Goal: Task Accomplishment & Management: Use online tool/utility

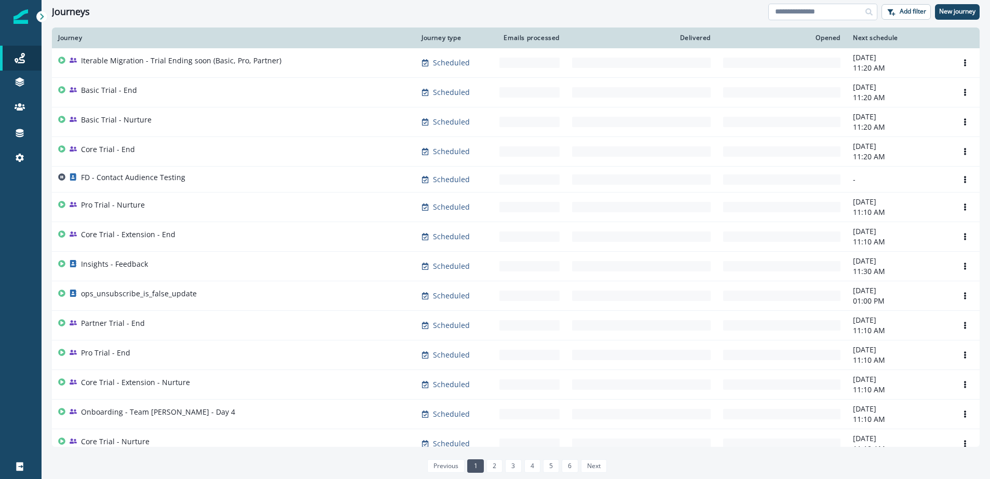
drag, startPoint x: 840, startPoint y: 10, endPoint x: 831, endPoint y: 10, distance: 8.8
click at [837, 10] on input at bounding box center [822, 12] width 109 height 17
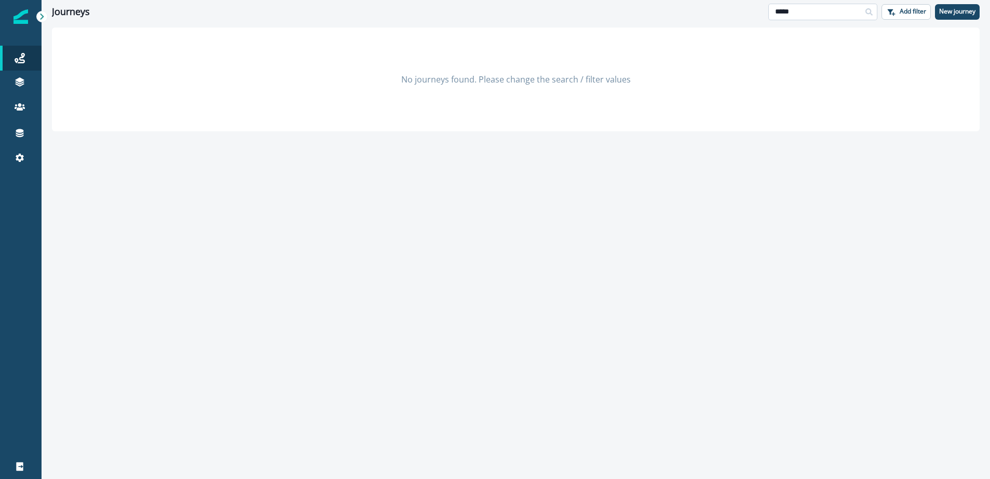
click at [822, 9] on input "*****" at bounding box center [822, 12] width 109 height 17
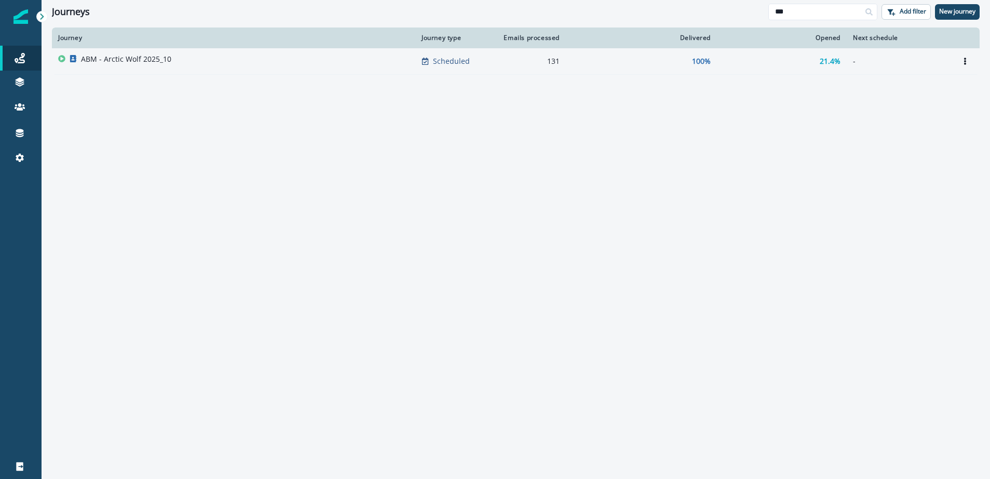
type input "***"
click at [124, 61] on p "ABM - Arctic Wolf 2025_10" at bounding box center [126, 59] width 90 height 10
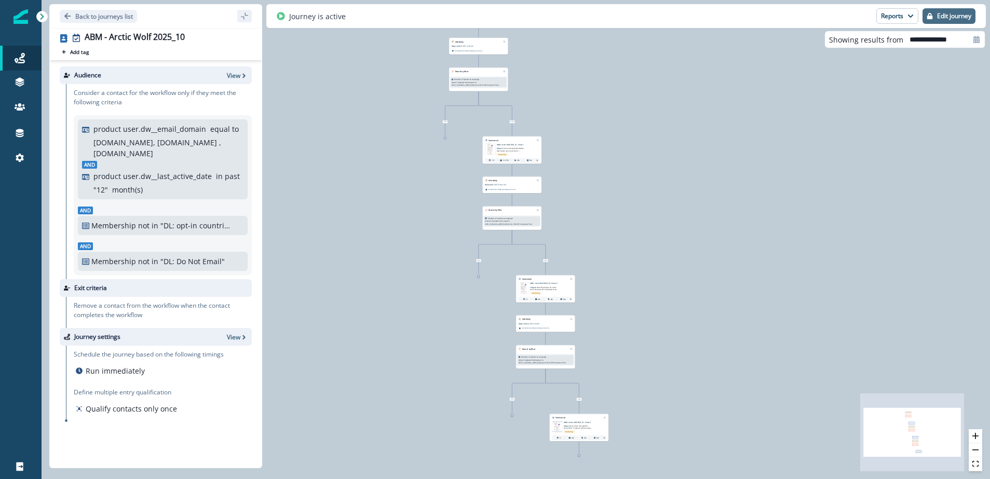
click at [959, 15] on p "Edit journey" at bounding box center [954, 15] width 34 height 7
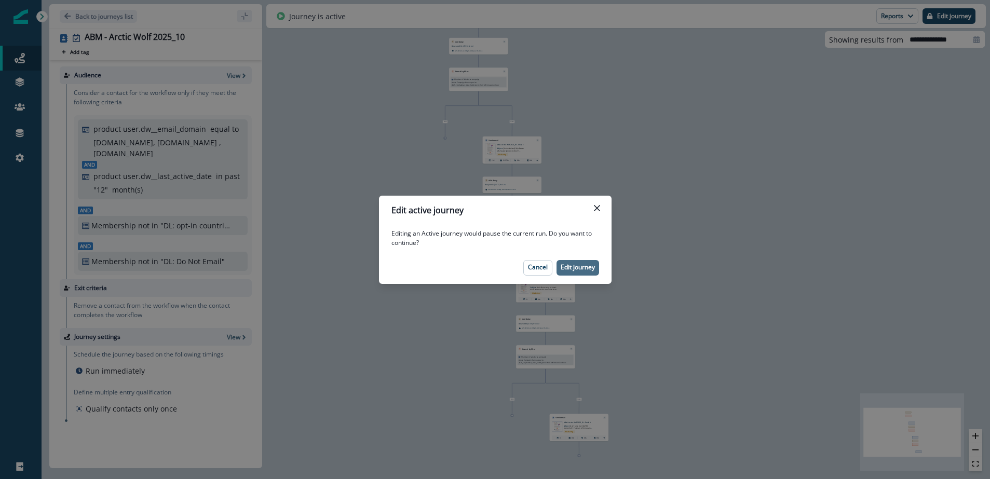
click at [587, 266] on p "Edit journey" at bounding box center [578, 267] width 34 height 7
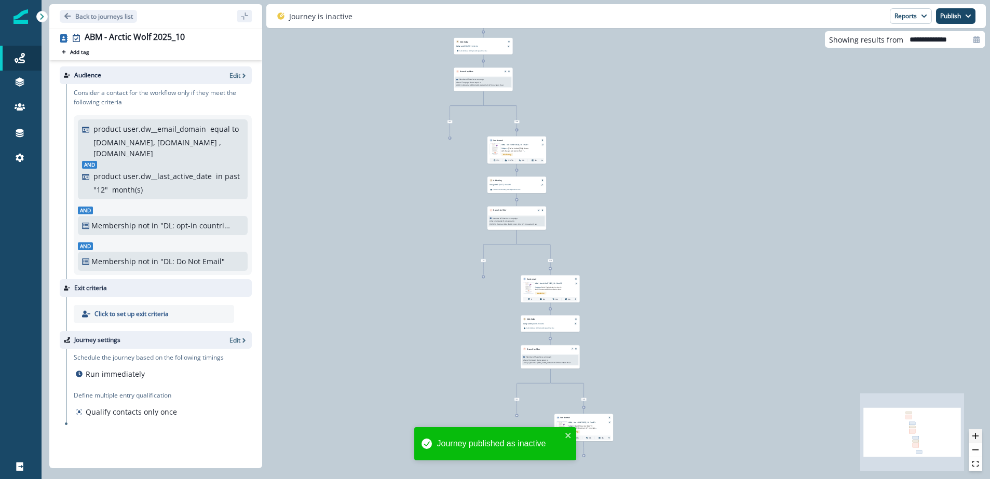
click at [976, 437] on icon "zoom in" at bounding box center [975, 436] width 6 height 6
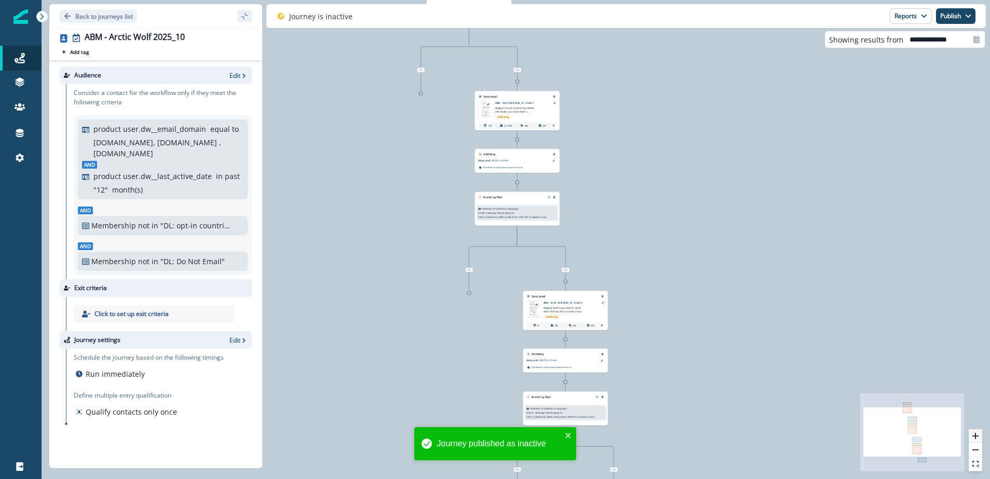
click at [976, 437] on icon "zoom in" at bounding box center [975, 436] width 6 height 6
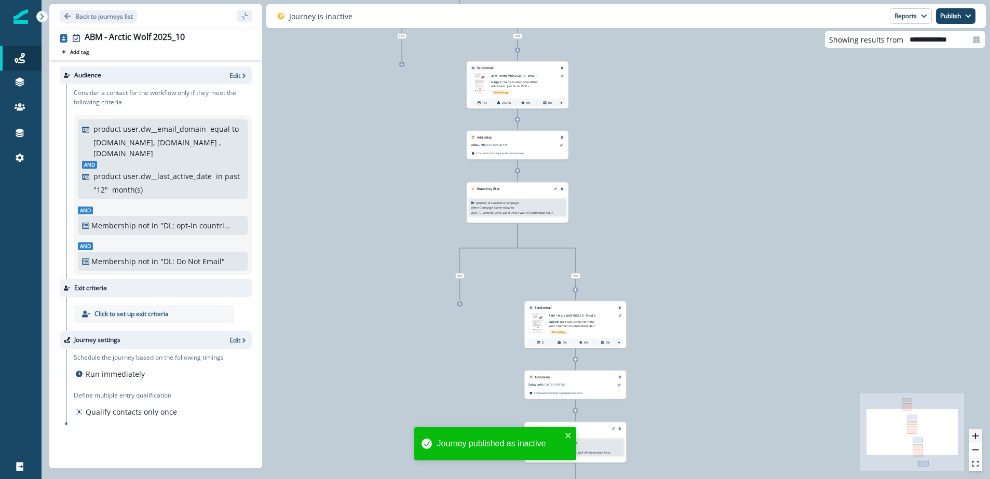
click at [976, 437] on icon "zoom in" at bounding box center [975, 436] width 6 height 6
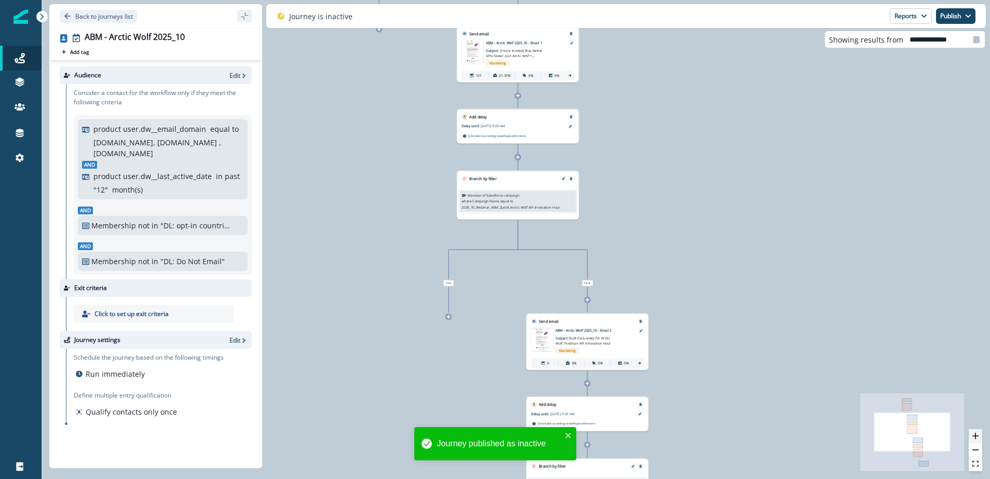
click at [976, 437] on icon "zoom in" at bounding box center [975, 436] width 6 height 6
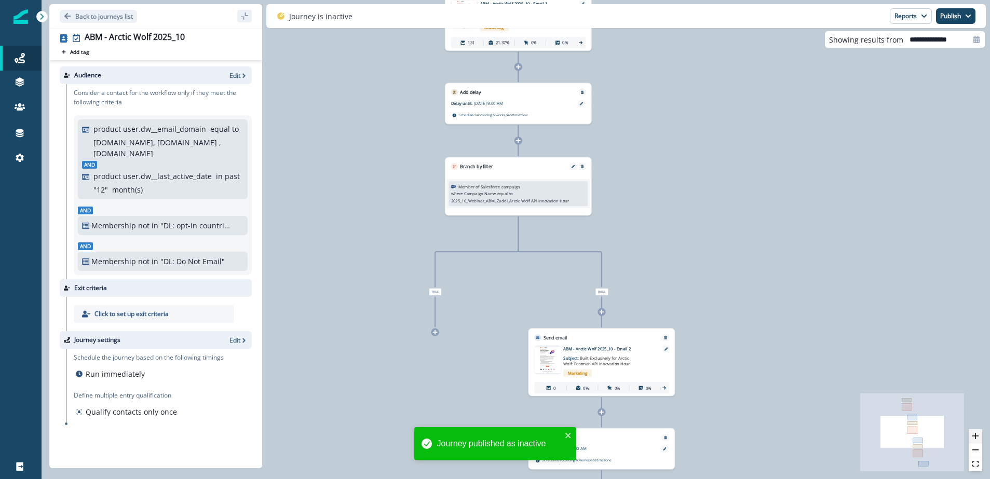
click at [976, 437] on icon "zoom in" at bounding box center [975, 436] width 6 height 6
